Goal: Find specific fact: Find contact information

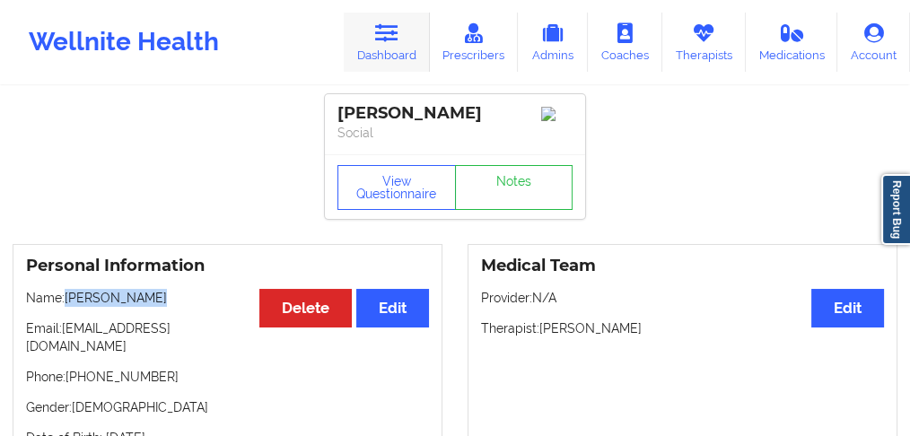
click at [369, 41] on link "Dashboard" at bounding box center [387, 42] width 86 height 59
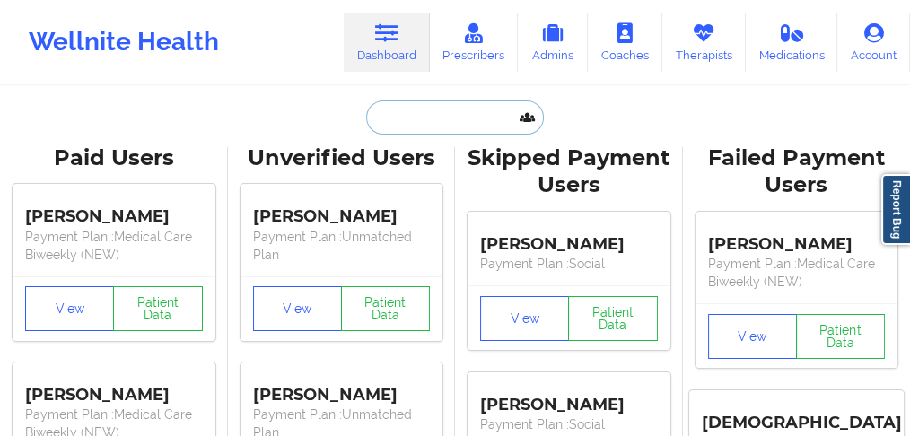
click at [415, 121] on input "text" at bounding box center [455, 117] width 178 height 34
paste input "[PERSON_NAME]"
type input "[PERSON_NAME]"
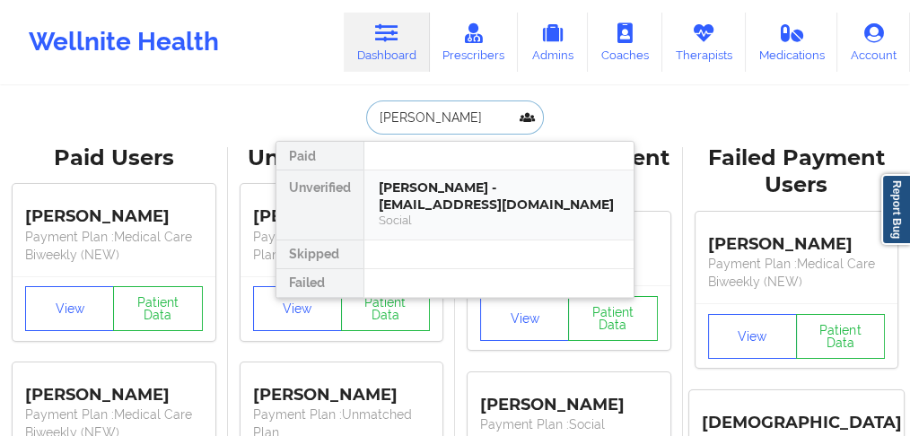
click at [434, 203] on div "[PERSON_NAME] - [EMAIL_ADDRESS][DOMAIN_NAME]" at bounding box center [499, 195] width 240 height 33
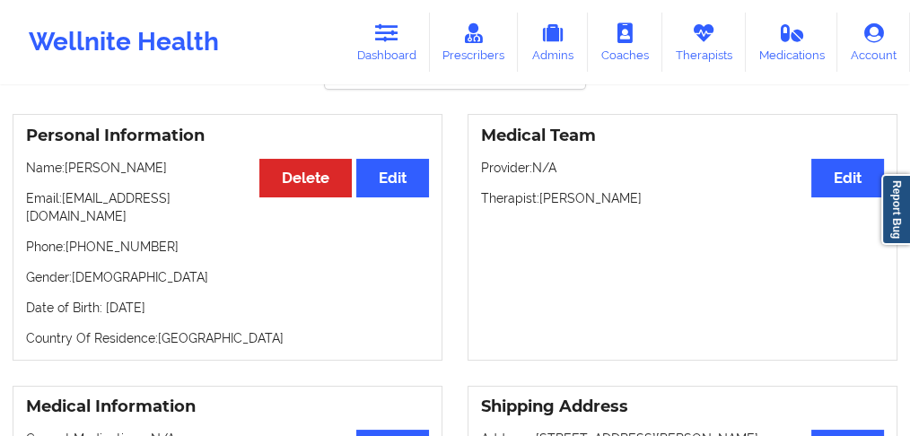
scroll to position [59, 0]
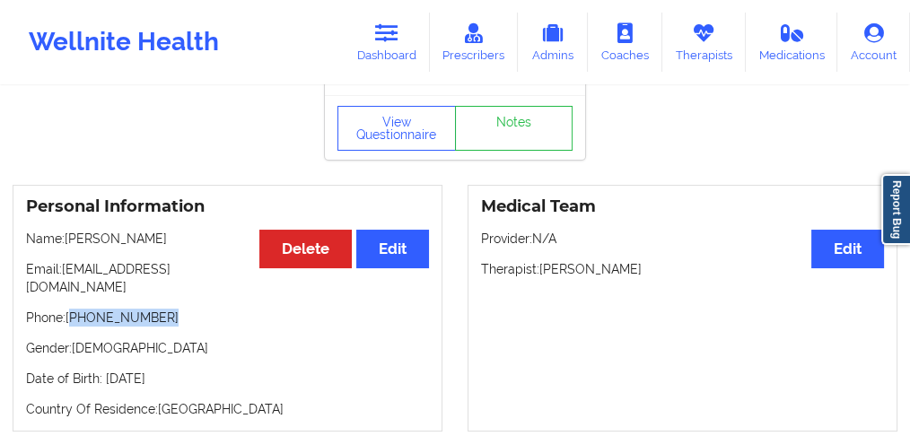
drag, startPoint x: 142, startPoint y: 305, endPoint x: 70, endPoint y: 303, distance: 71.8
click at [70, 309] on p "Phone: [PHONE_NUMBER]" at bounding box center [227, 318] width 403 height 18
copy p "954) 654-2740"
click at [163, 316] on div "Personal Information Edit Delete Name: [PERSON_NAME] Email: [EMAIL_ADDRESS][DOM…" at bounding box center [228, 308] width 430 height 247
drag, startPoint x: 169, startPoint y: 301, endPoint x: 76, endPoint y: 295, distance: 92.6
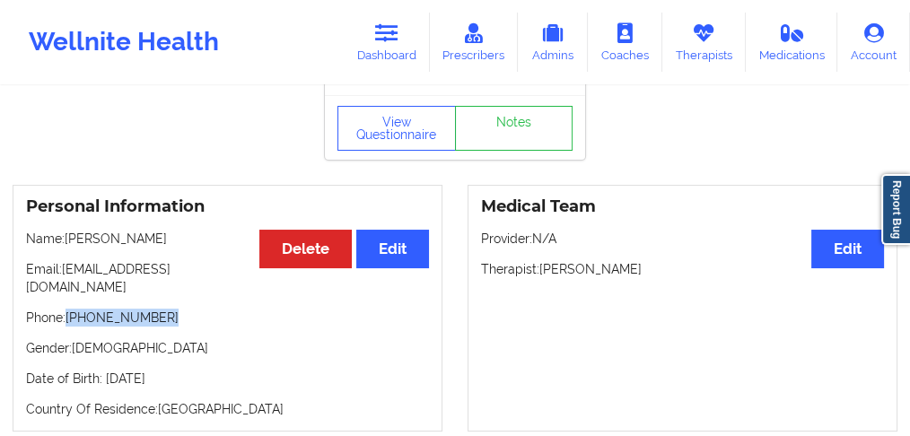
click at [68, 309] on p "Phone: [PHONE_NUMBER]" at bounding box center [227, 318] width 403 height 18
copy p "[PHONE_NUMBER]"
click at [159, 310] on p "Phone: [PHONE_NUMBER]" at bounding box center [227, 318] width 403 height 18
click at [100, 309] on p "Phone: [PHONE_NUMBER]" at bounding box center [227, 318] width 403 height 18
drag, startPoint x: 163, startPoint y: 303, endPoint x: 67, endPoint y: 301, distance: 96.0
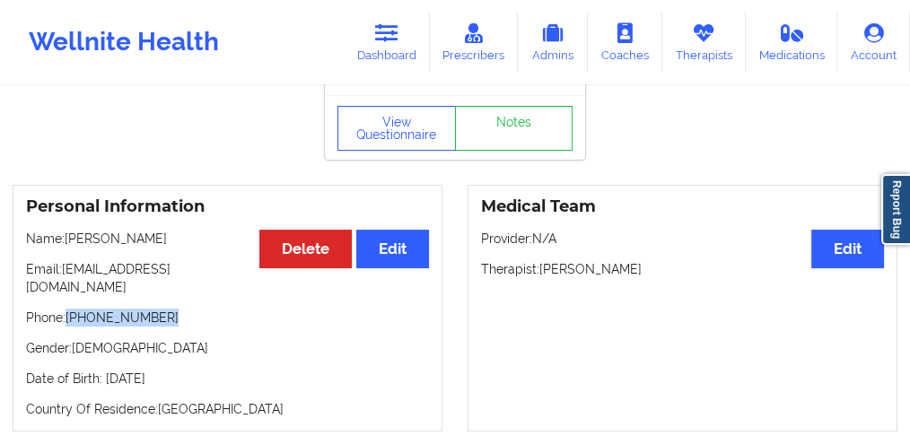
click at [67, 309] on p "Phone: [PHONE_NUMBER]" at bounding box center [227, 318] width 403 height 18
copy p "[PHONE_NUMBER]"
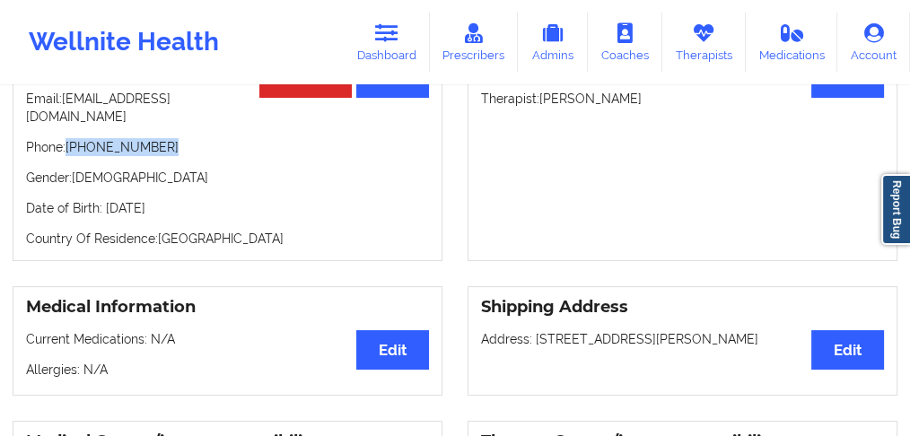
scroll to position [239, 0]
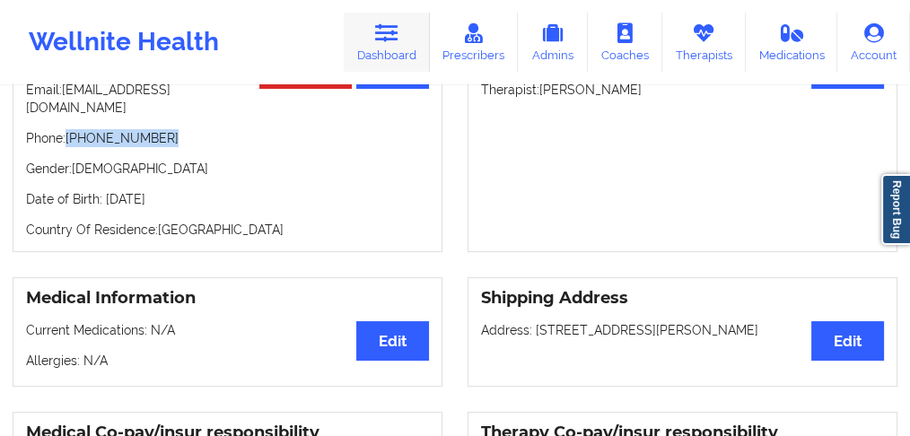
click at [388, 36] on icon at bounding box center [386, 33] width 23 height 20
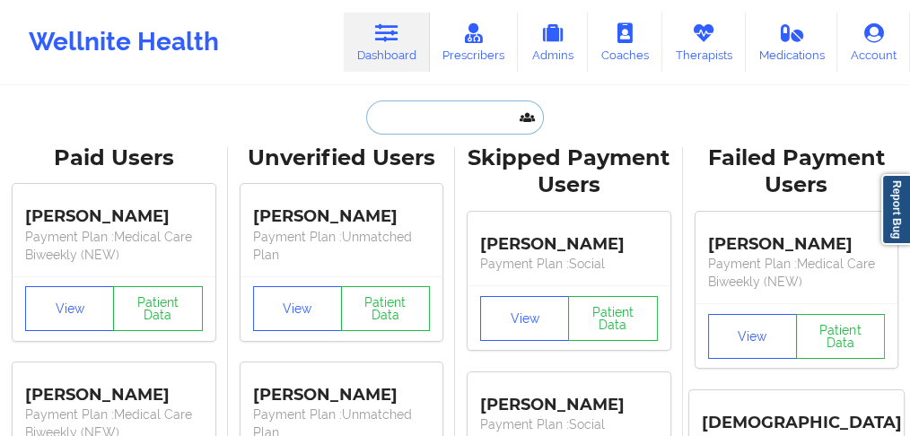
click at [397, 120] on input "text" at bounding box center [455, 117] width 178 height 34
paste input "[PERSON_NAME]"
type input "[PERSON_NAME]"
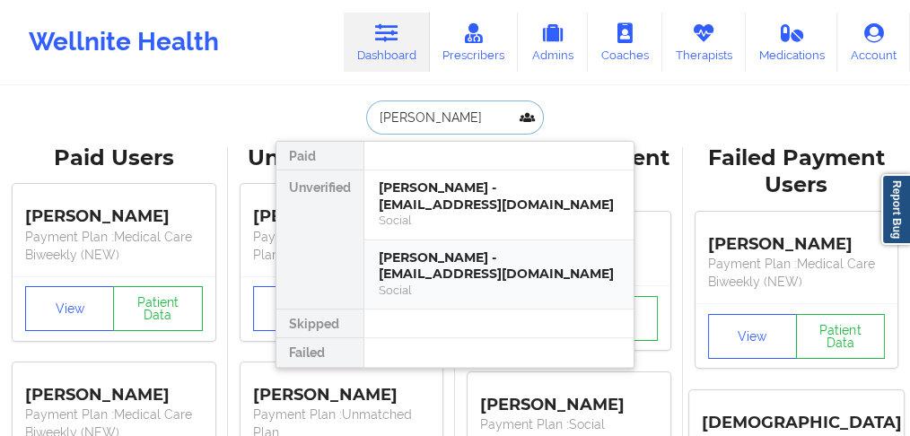
click at [495, 283] on div "Social" at bounding box center [499, 290] width 240 height 15
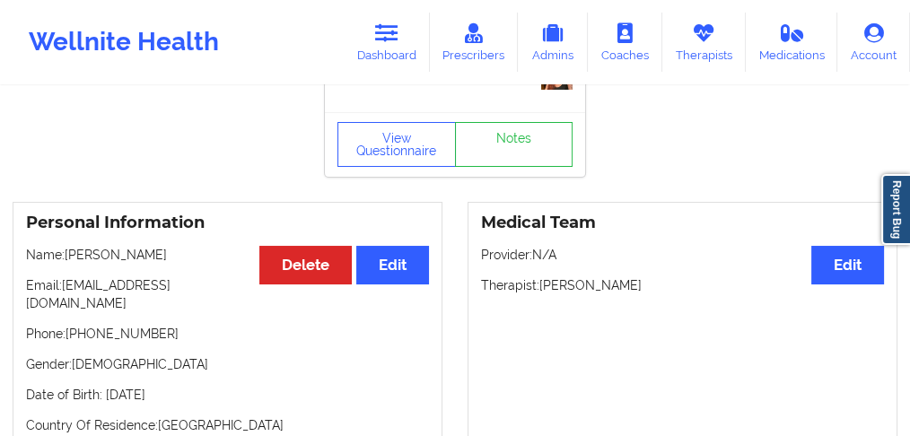
scroll to position [119, 0]
